Goal: Information Seeking & Learning: Learn about a topic

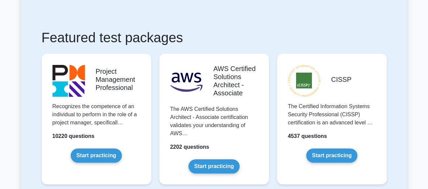
scroll to position [135, 0]
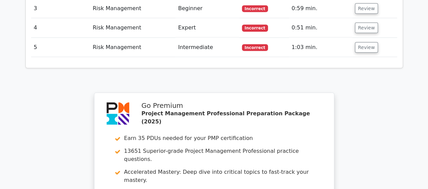
scroll to position [1122, 0]
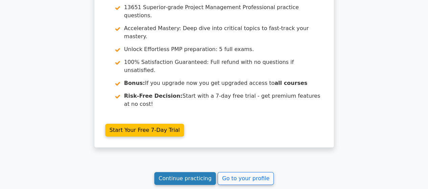
click at [192, 172] on link "Continue practicing" at bounding box center [185, 178] width 62 height 13
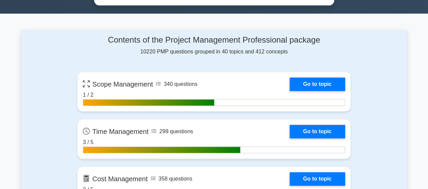
scroll to position [451, 0]
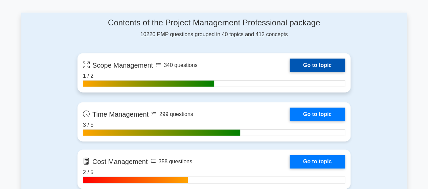
click at [290, 64] on link "Go to topic" at bounding box center [317, 66] width 55 height 14
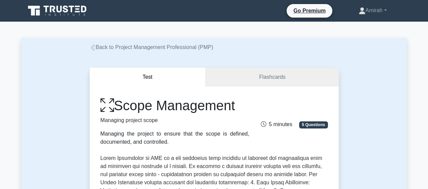
click at [97, 50] on link "Back to Project Management Professional (PMP)" at bounding box center [152, 47] width 124 height 6
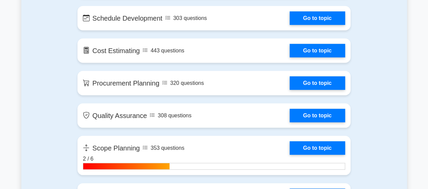
scroll to position [992, 0]
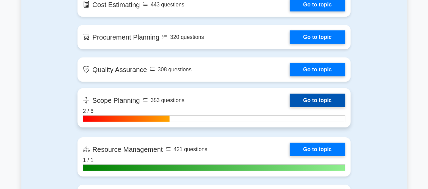
click at [307, 97] on link "Go to topic" at bounding box center [317, 101] width 55 height 14
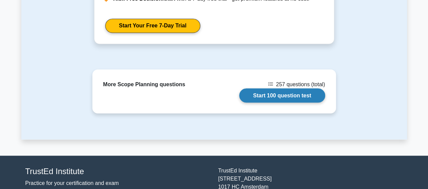
scroll to position [597, 0]
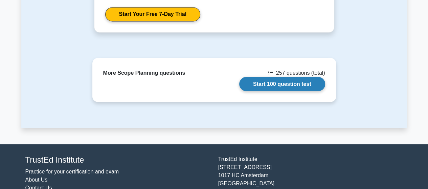
click at [284, 77] on link "Start 100 question test" at bounding box center [282, 84] width 86 height 14
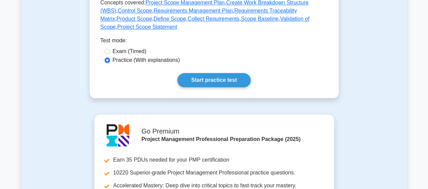
scroll to position [348, 0]
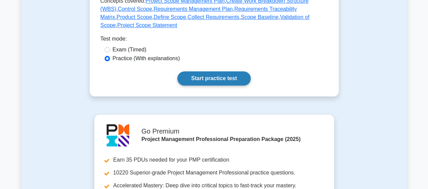
click at [199, 71] on link "Start practice test" at bounding box center [213, 78] width 73 height 14
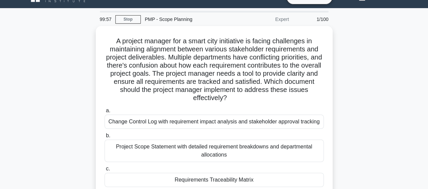
scroll to position [16, 0]
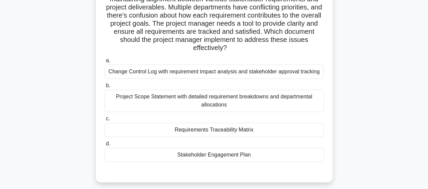
scroll to position [64, 0]
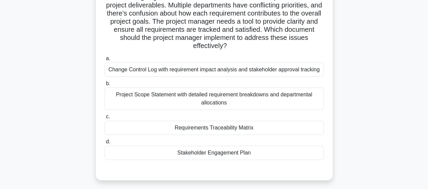
click at [163, 98] on div "Project Scope Statement with detailed requirement breakdowns and departmental a…" at bounding box center [214, 99] width 219 height 22
click at [105, 86] on input "b. Project Scope Statement with detailed requirement breakdowns and departmenta…" at bounding box center [105, 84] width 0 height 4
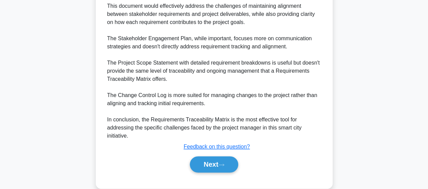
scroll to position [366, 0]
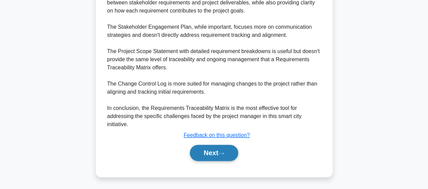
click at [212, 150] on button "Next" at bounding box center [214, 153] width 48 height 16
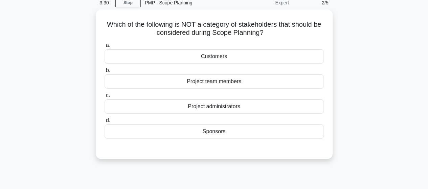
scroll to position [30, 0]
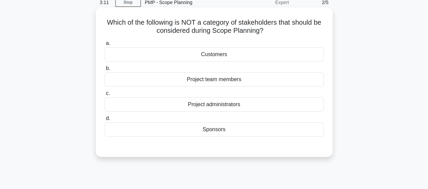
click at [215, 55] on div "Customers" at bounding box center [214, 54] width 219 height 14
click at [105, 46] on input "a. Customers" at bounding box center [105, 43] width 0 height 4
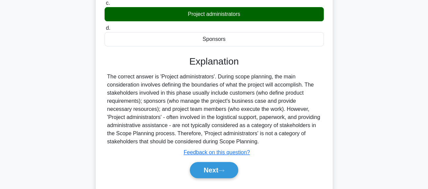
scroll to position [155, 0]
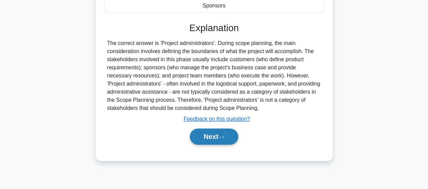
click at [216, 136] on button "Next" at bounding box center [214, 137] width 48 height 16
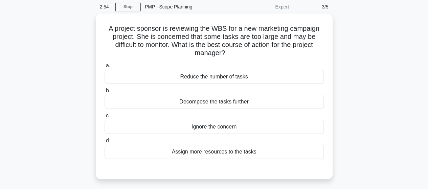
scroll to position [27, 0]
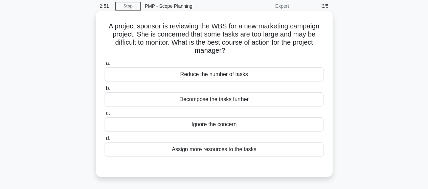
click at [227, 95] on div "Decompose the tasks further" at bounding box center [214, 99] width 219 height 14
click at [105, 91] on input "b. Decompose the tasks further" at bounding box center [105, 88] width 0 height 4
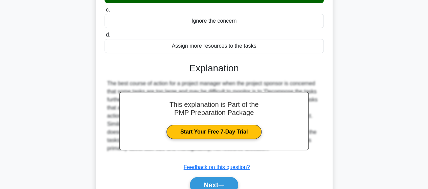
scroll to position [131, 0]
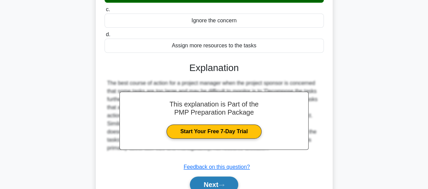
click at [213, 180] on button "Next" at bounding box center [214, 185] width 48 height 16
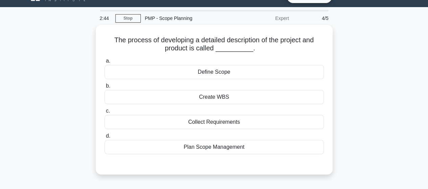
scroll to position [11, 0]
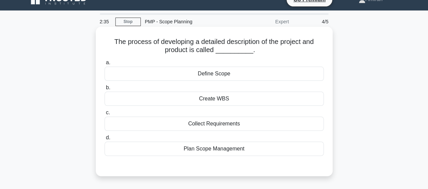
click at [219, 152] on div "Plan Scope Management" at bounding box center [214, 149] width 219 height 14
click at [105, 140] on input "d. Plan Scope Management" at bounding box center [105, 138] width 0 height 4
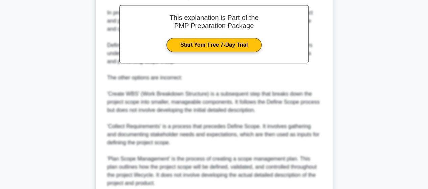
scroll to position [260, 0]
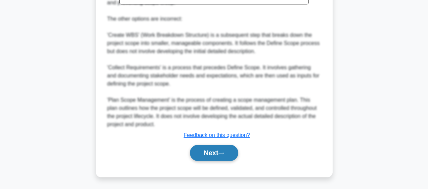
drag, startPoint x: 217, startPoint y: 161, endPoint x: 220, endPoint y: 152, distance: 9.9
click at [220, 152] on div "Next" at bounding box center [214, 153] width 219 height 22
click at [220, 152] on button "Next" at bounding box center [214, 153] width 48 height 16
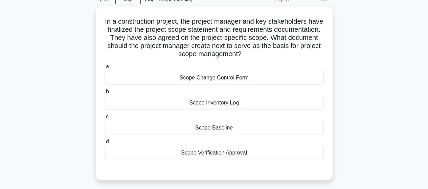
scroll to position [34, 0]
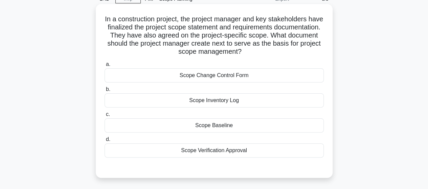
click at [197, 149] on div "Scope Verification Approval" at bounding box center [214, 150] width 219 height 14
click at [105, 142] on input "d. Scope Verification Approval" at bounding box center [105, 139] width 0 height 4
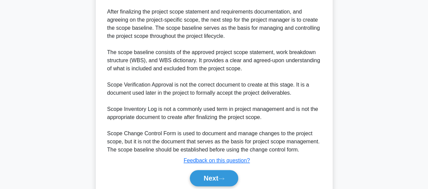
scroll to position [252, 0]
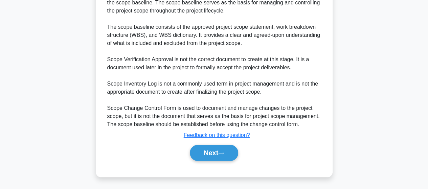
click at [197, 149] on button "Next" at bounding box center [214, 153] width 48 height 16
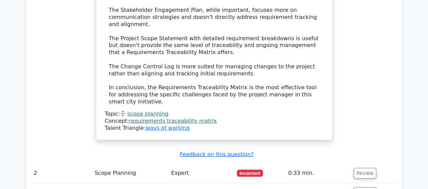
scroll to position [918, 0]
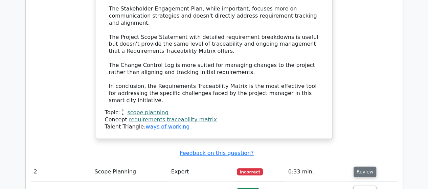
click at [359, 167] on button "Review" at bounding box center [365, 172] width 23 height 10
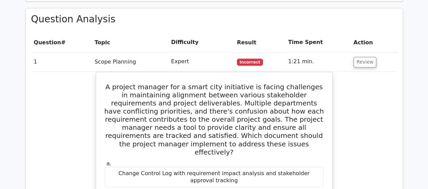
scroll to position [518, 0]
